Goal: Information Seeking & Learning: Learn about a topic

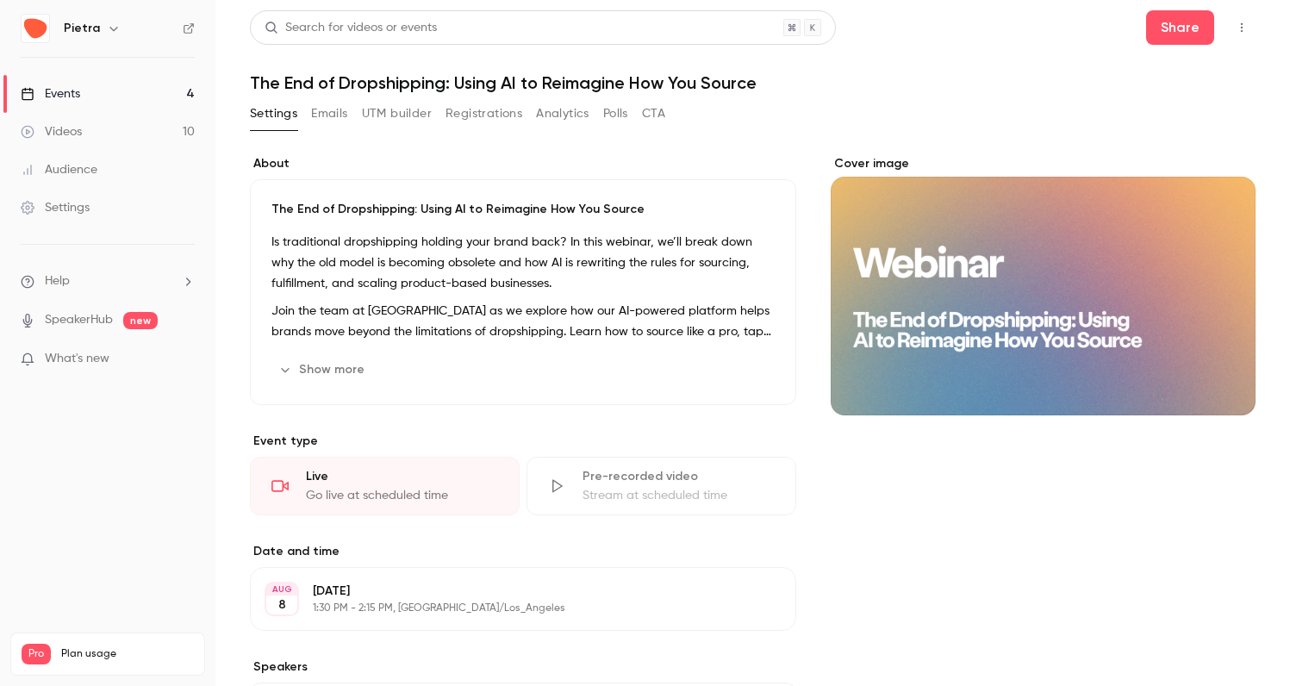
click at [58, 99] on div "Events" at bounding box center [50, 93] width 59 height 17
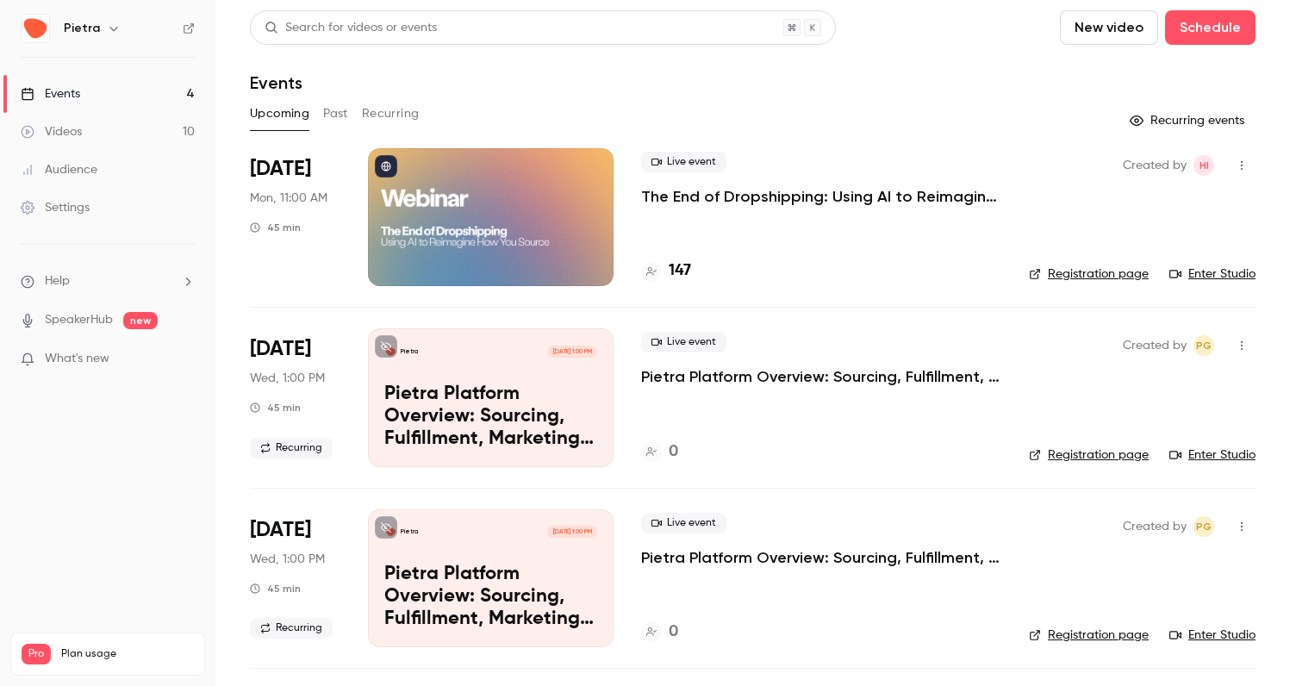
click at [940, 196] on p "The End of Dropshipping: Using AI to Reimagine How You Source" at bounding box center [821, 196] width 360 height 21
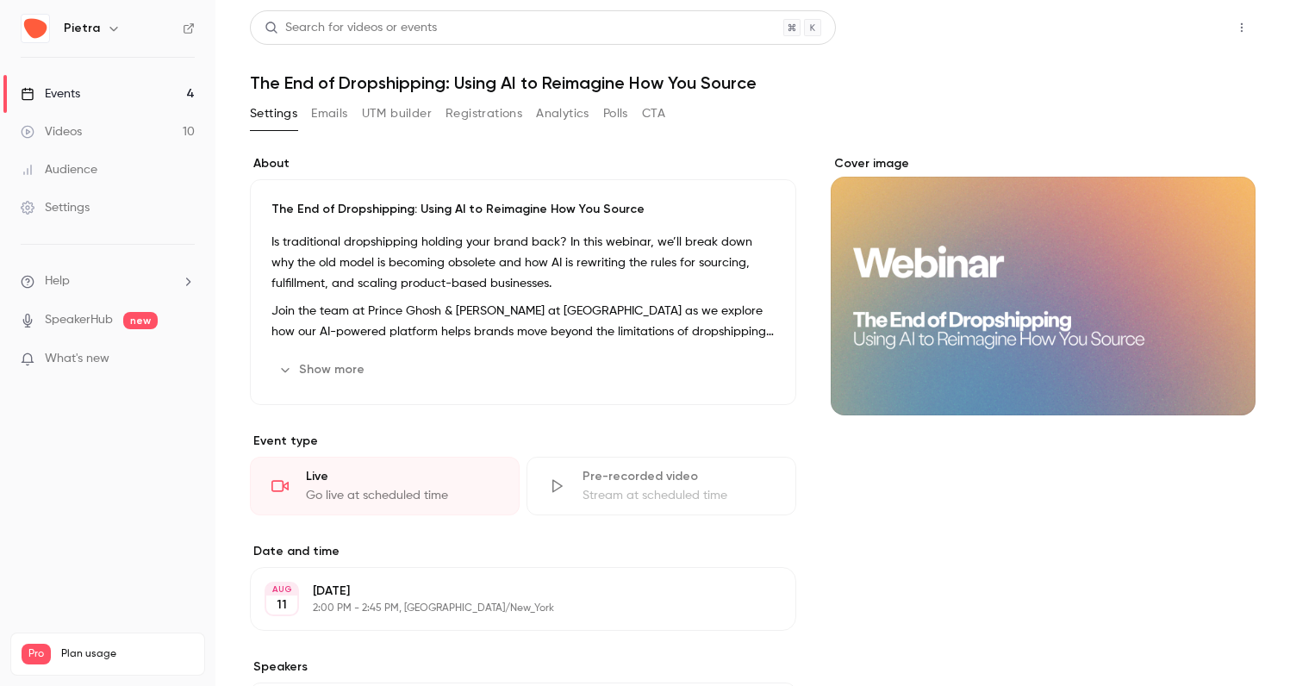
click at [1199, 37] on button "Share" at bounding box center [1180, 27] width 68 height 34
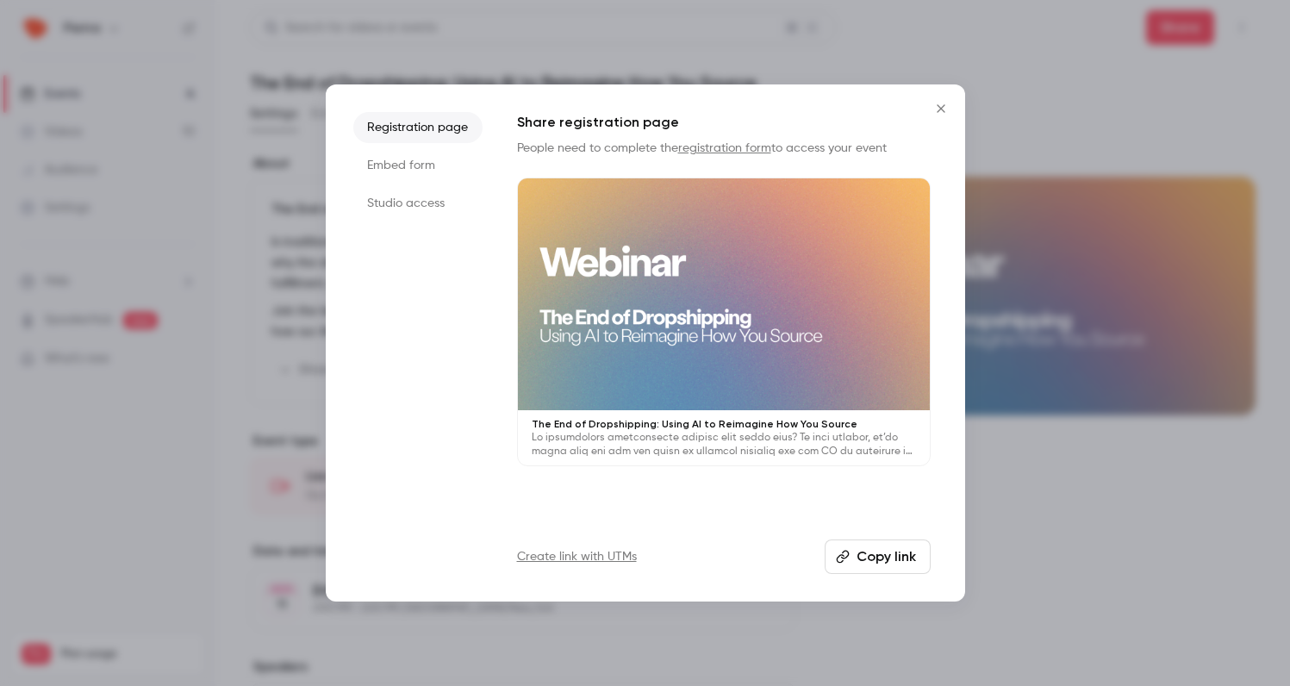
click at [942, 109] on icon "Close" at bounding box center [940, 108] width 8 height 8
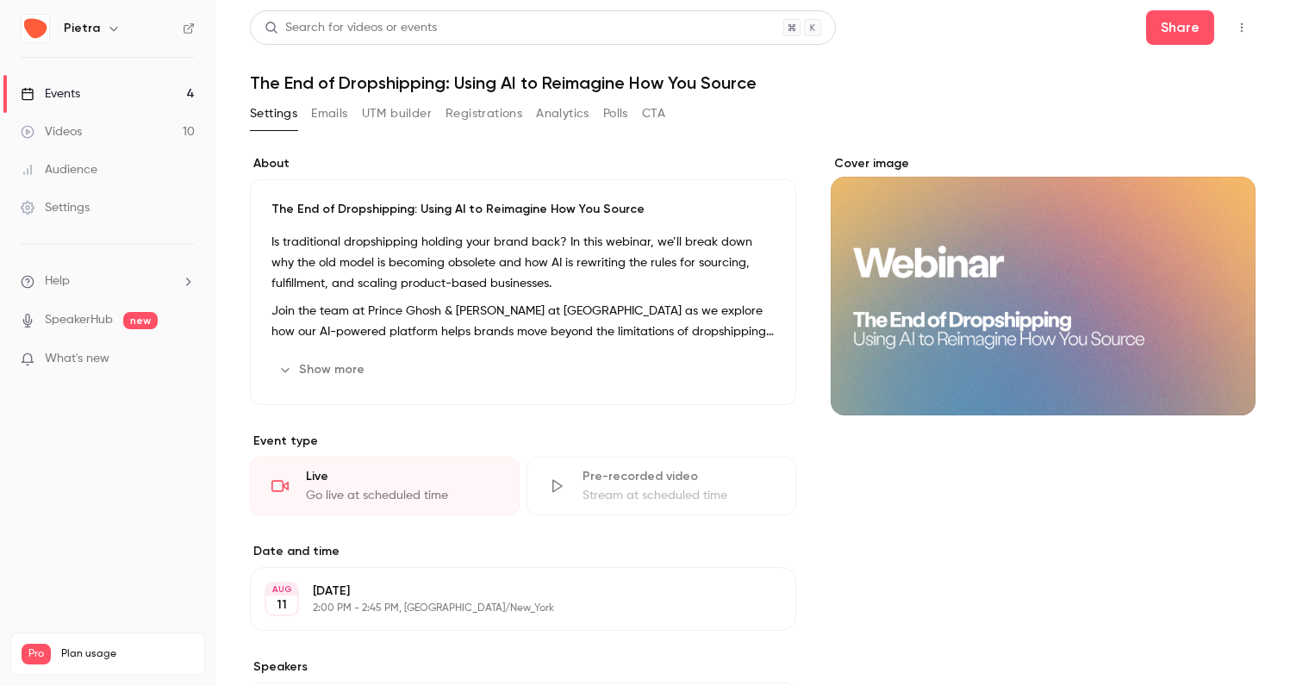
click at [302, 369] on button "Show more" at bounding box center [322, 370] width 103 height 28
